Goal: Browse casually

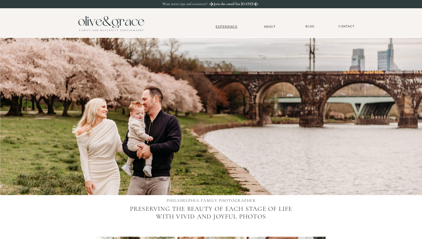
click at [225, 26] on nav "Experience" at bounding box center [226, 27] width 35 height 4
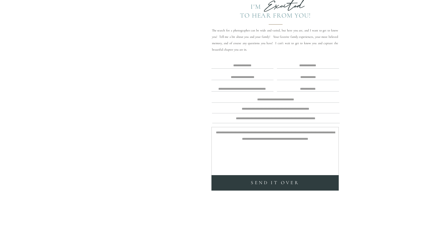
scroll to position [1146, 0]
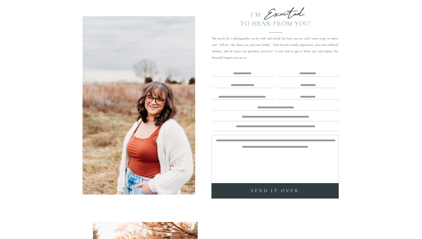
click at [248, 73] on textarea at bounding box center [242, 74] width 61 height 4
